Goal: Task Accomplishment & Management: Use online tool/utility

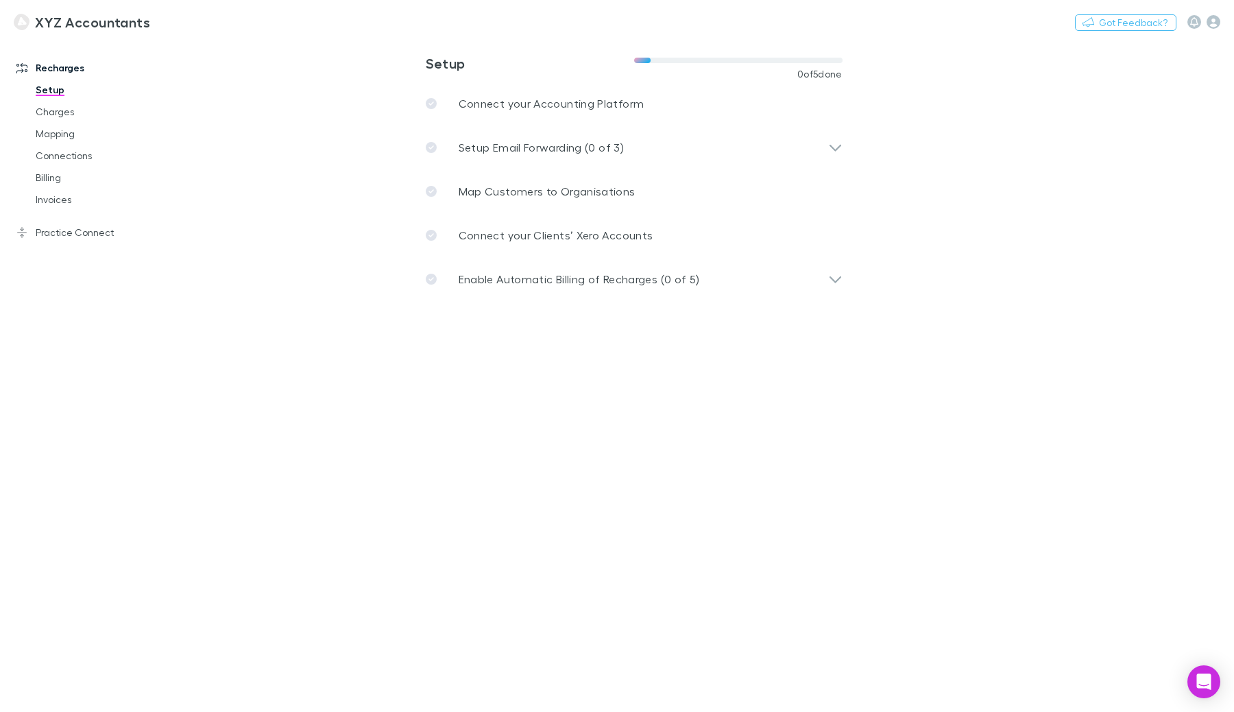
click at [378, 27] on div "XYZ Accountants Nothing Got Feedback?" at bounding box center [617, 22] width 1234 height 44
